Goal: Information Seeking & Learning: Learn about a topic

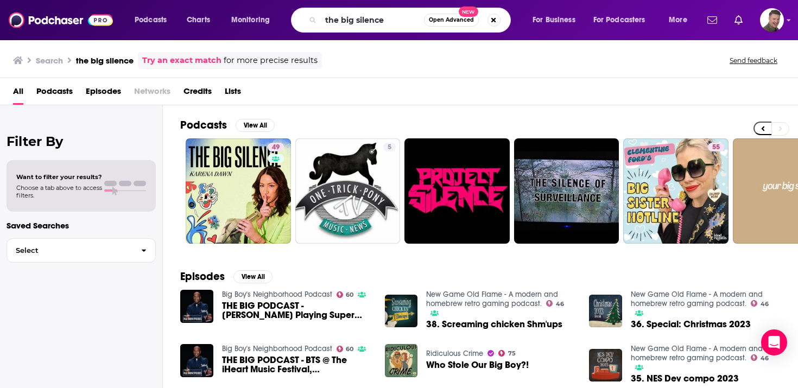
click at [376, 18] on input "the big silence" at bounding box center [372, 19] width 103 height 17
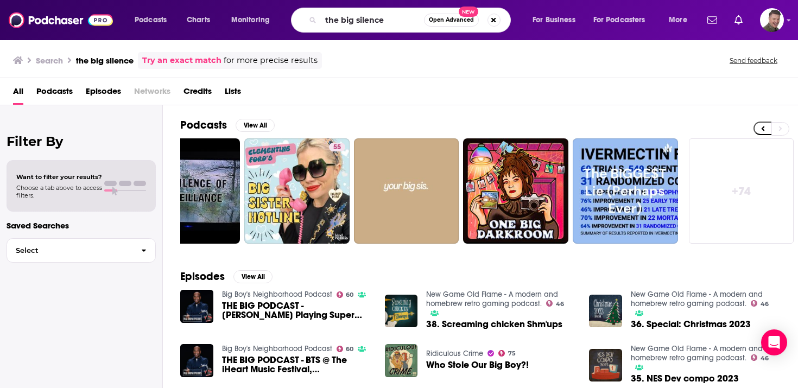
click at [376, 18] on input "the big silence" at bounding box center [372, 19] width 103 height 17
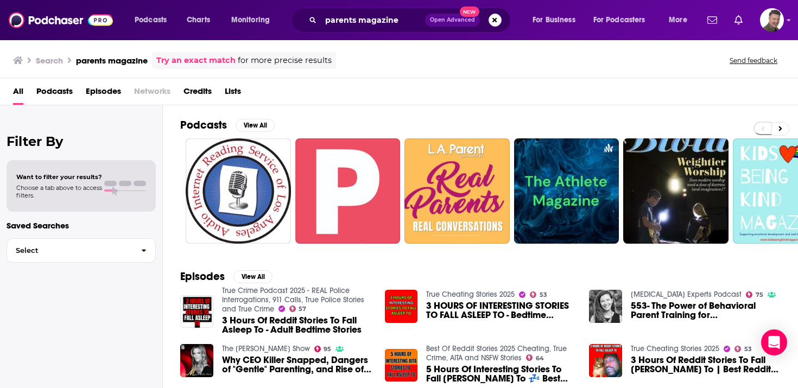
click at [49, 85] on span "Podcasts" at bounding box center [54, 93] width 36 height 22
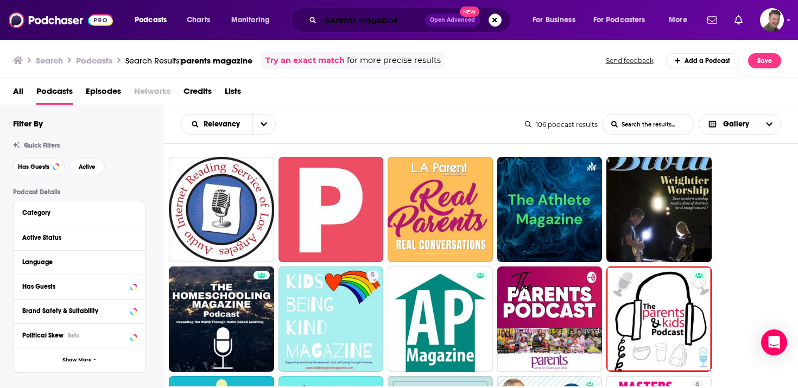
click at [402, 20] on input "parents magazine" at bounding box center [373, 19] width 104 height 17
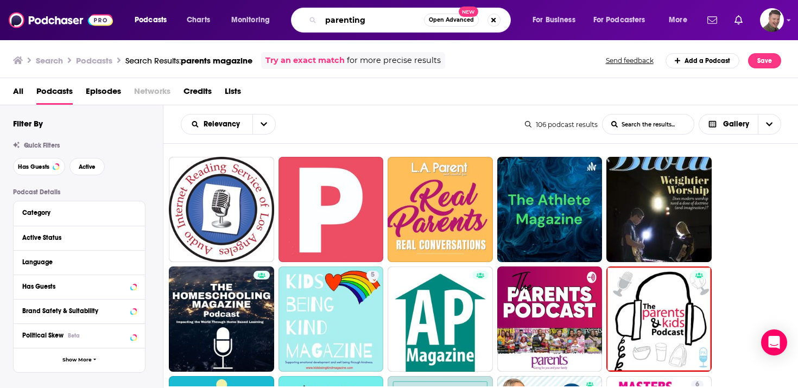
type input "parenting"
